Goal: Complete application form

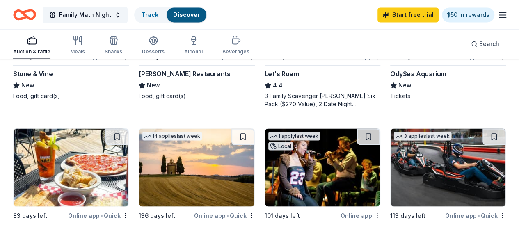
scroll to position [861, 0]
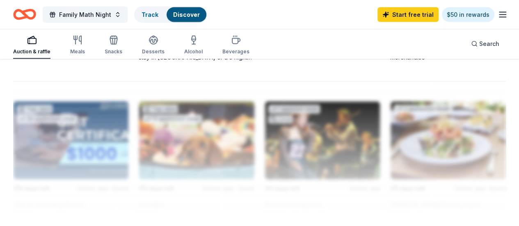
click at [489, 14] on div "Start free trial $50 in rewards" at bounding box center [442, 14] width 130 height 19
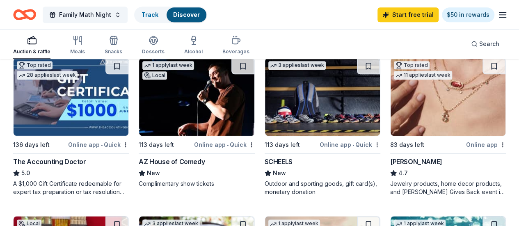
scroll to position [205, 0]
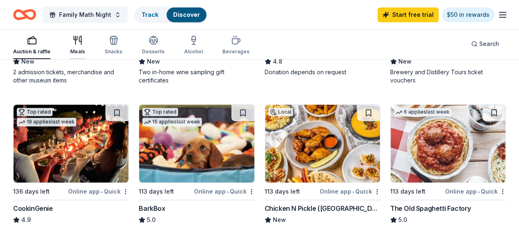
click at [85, 51] on div "Meals" at bounding box center [77, 51] width 15 height 7
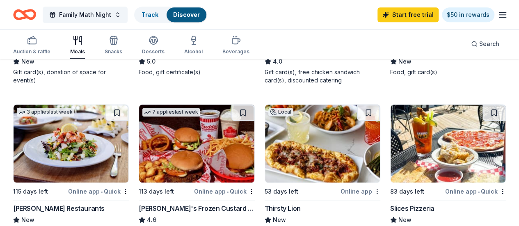
scroll to position [246, 0]
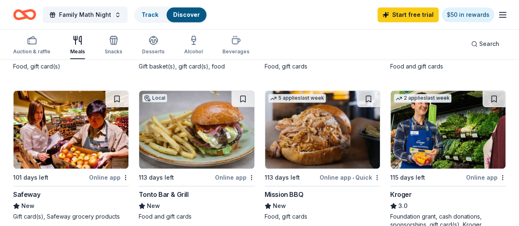
scroll to position [410, 0]
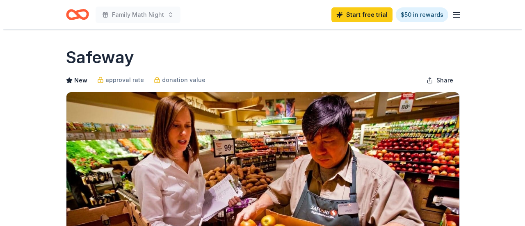
scroll to position [205, 0]
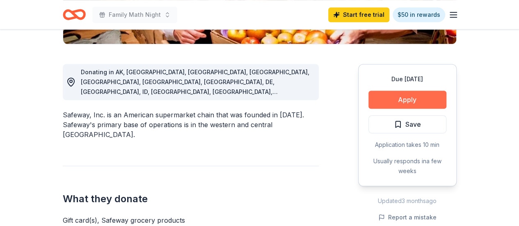
click at [420, 94] on button "Apply" at bounding box center [407, 100] width 78 height 18
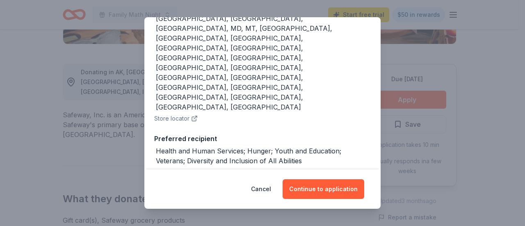
scroll to position [199, 0]
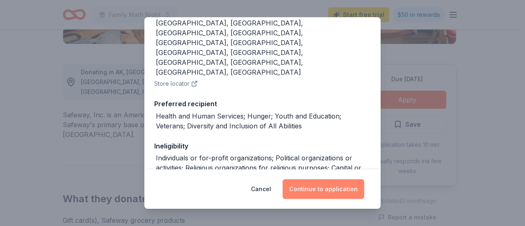
click at [333, 188] on button "Continue to application" at bounding box center [324, 189] width 82 height 20
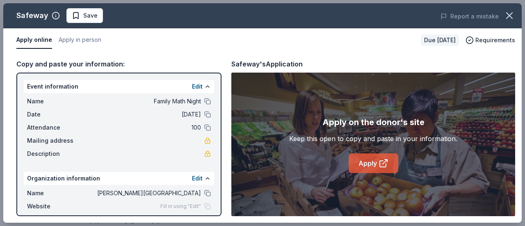
click at [383, 165] on icon at bounding box center [384, 163] width 10 height 10
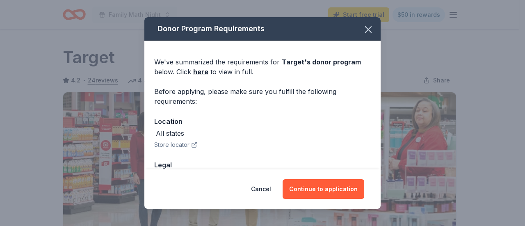
scroll to position [205, 0]
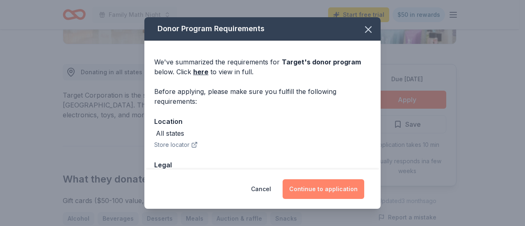
click at [294, 190] on button "Continue to application" at bounding box center [324, 189] width 82 height 20
